Goal: Task Accomplishment & Management: Complete application form

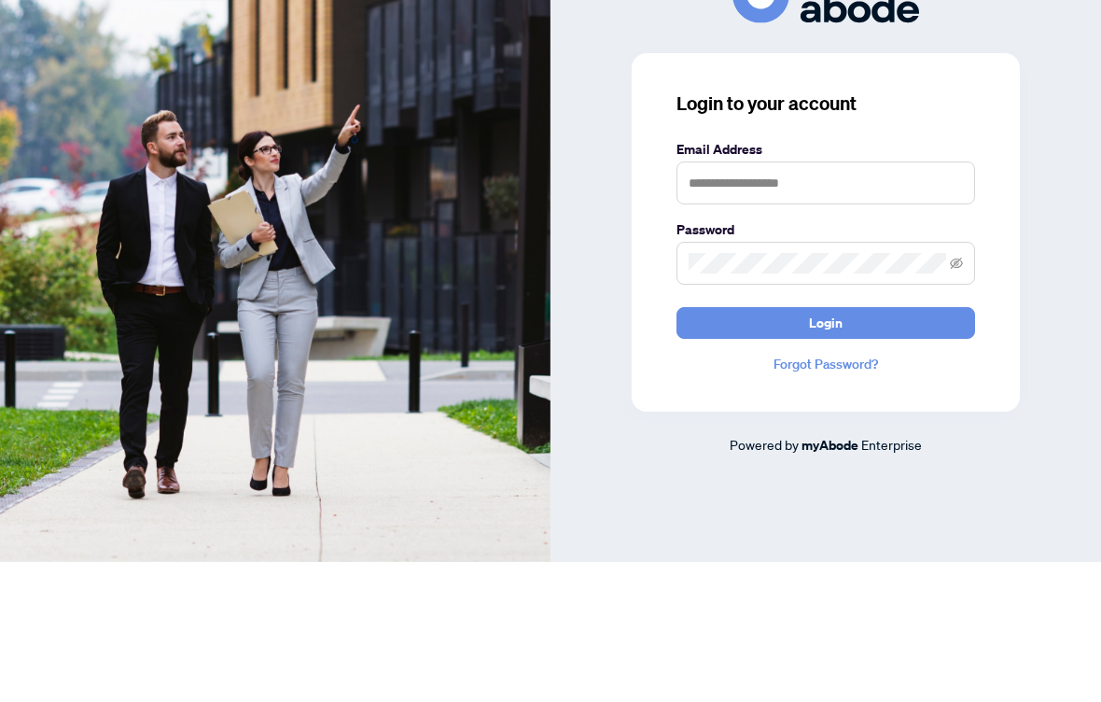
scroll to position [140, 0]
type input "**********"
click at [826, 447] on button "Login" at bounding box center [825, 463] width 299 height 32
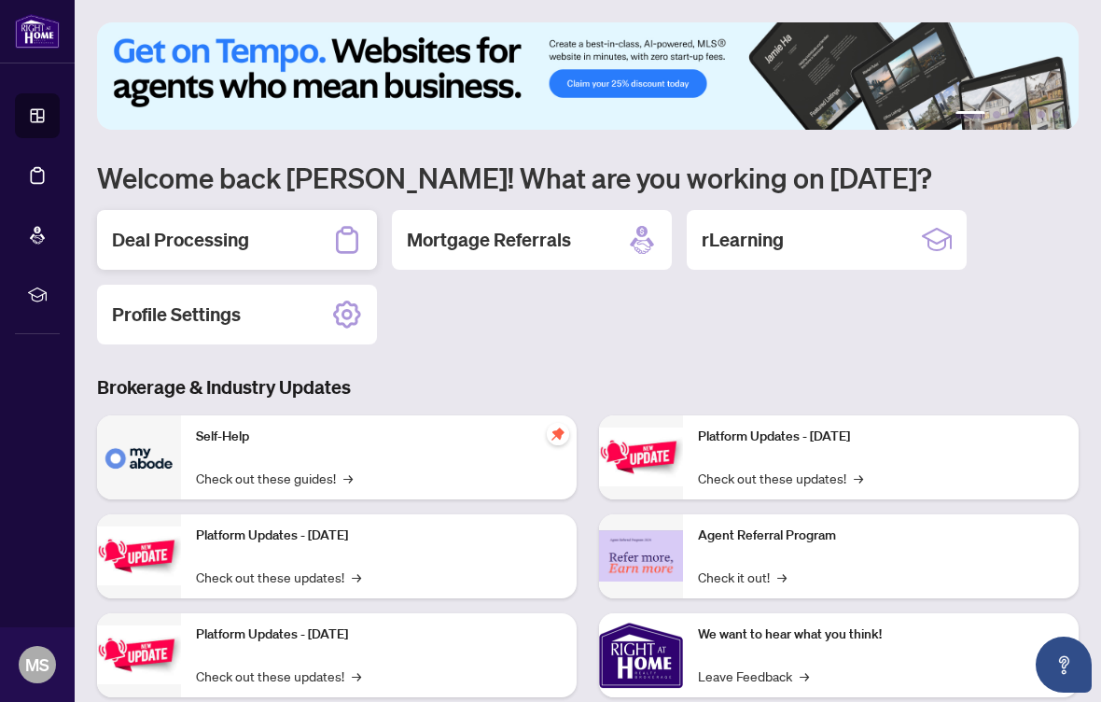
click at [149, 236] on h2 "Deal Processing" at bounding box center [180, 240] width 137 height 26
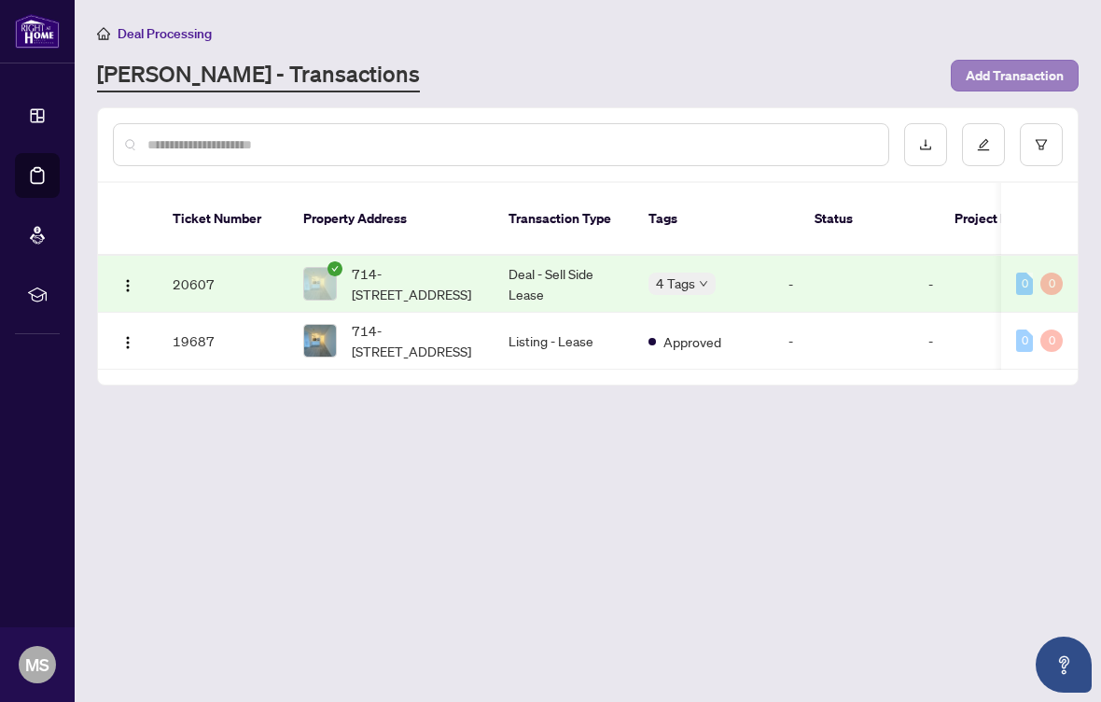
click at [1010, 75] on span "Add Transaction" at bounding box center [1015, 76] width 98 height 30
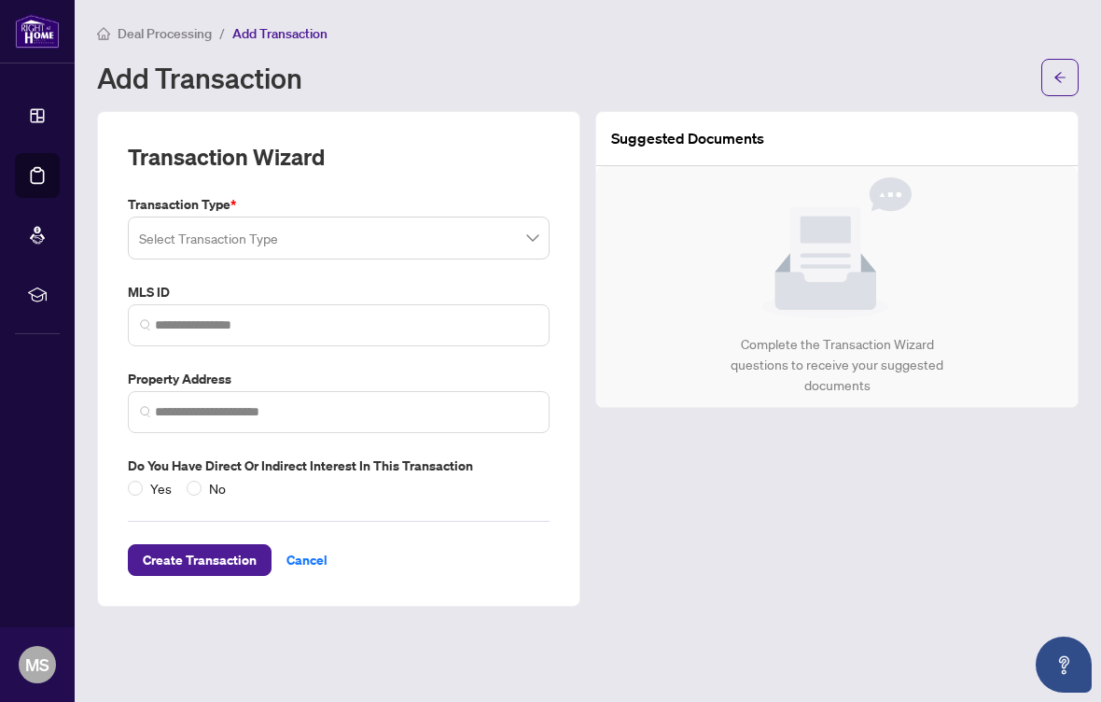
click at [160, 229] on input "search" at bounding box center [330, 240] width 383 height 41
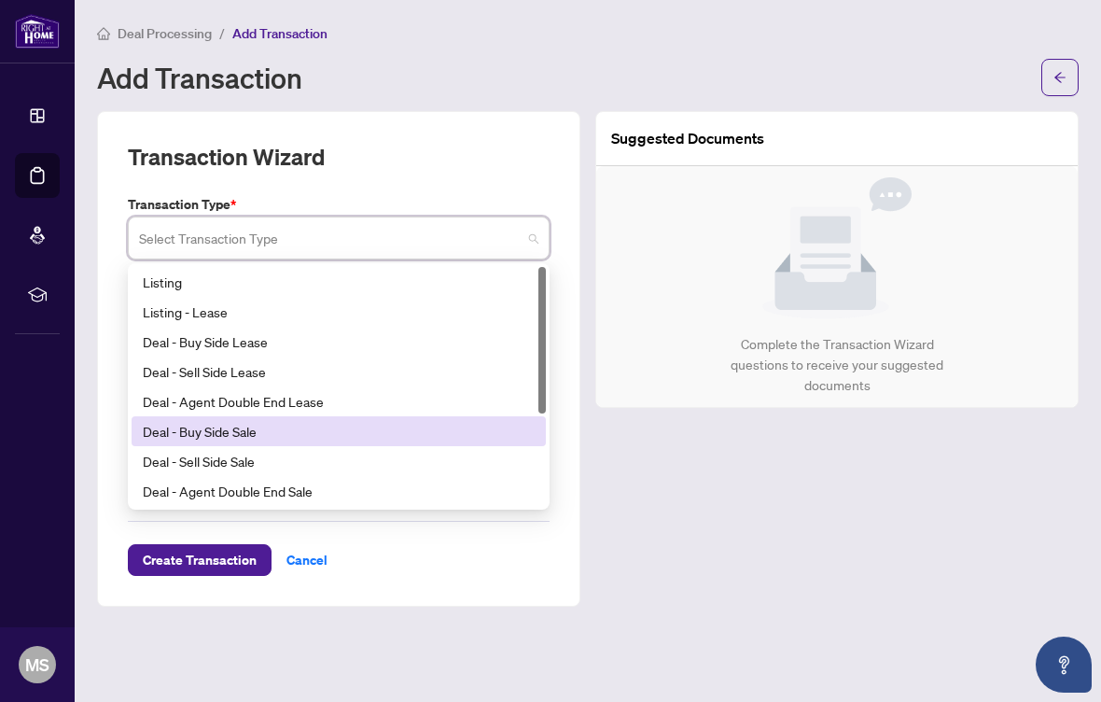
click at [165, 429] on div "Deal - Buy Side Sale" at bounding box center [339, 431] width 392 height 21
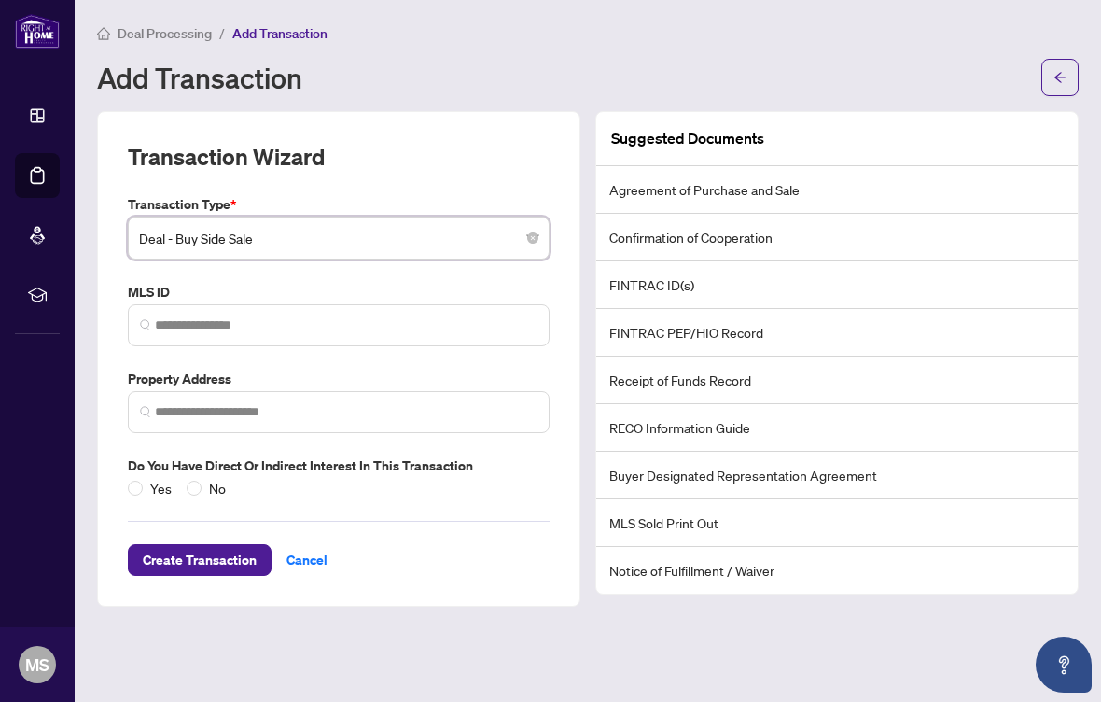
click at [728, 464] on li "Buyer Designated Representation Agreement" at bounding box center [836, 476] width 481 height 48
